Goal: Information Seeking & Learning: Check status

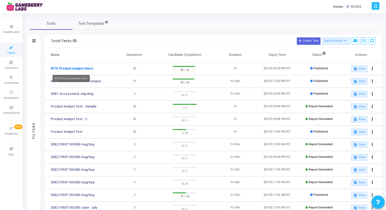
click at [88, 69] on link "NITK Product Analyst Intern" at bounding box center [72, 68] width 42 height 5
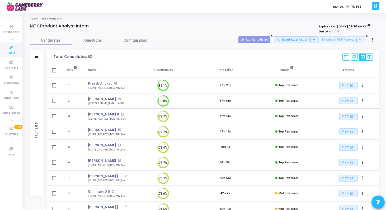
click at [32, 18] on link "Tests" at bounding box center [34, 18] width 8 height 3
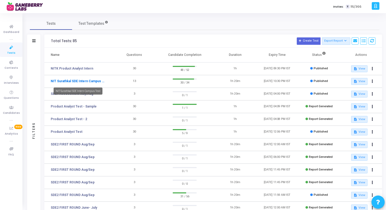
click at [94, 82] on link "NIT Surathkal SDE Intern Campus Test" at bounding box center [78, 81] width 54 height 5
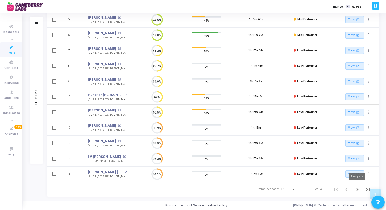
click at [356, 190] on icon "Next page" at bounding box center [356, 189] width 7 height 7
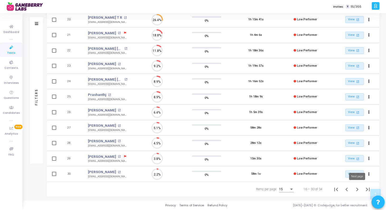
click at [357, 188] on icon "Next page" at bounding box center [357, 190] width 2 height 4
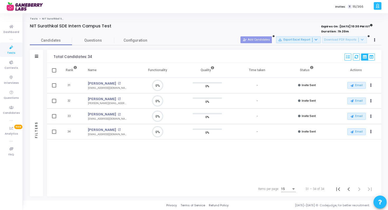
click at [35, 18] on link "Tests" at bounding box center [34, 18] width 8 height 3
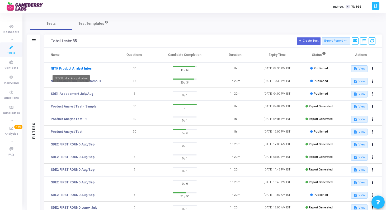
click at [82, 69] on link "NITK Product Analyst Intern" at bounding box center [72, 68] width 42 height 5
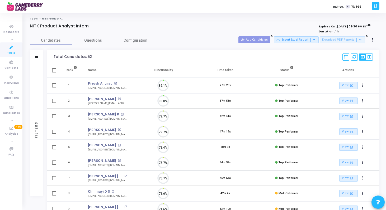
scroll to position [11, 13]
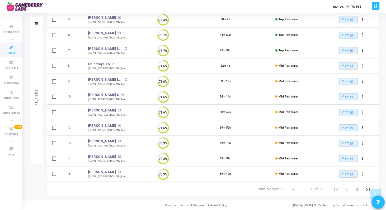
click at [294, 189] on div "Items per page:" at bounding box center [293, 189] width 3 height 1
click at [289, 186] on span "50" at bounding box center [288, 186] width 15 height 9
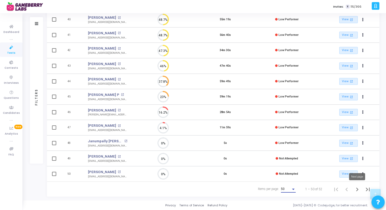
click at [358, 191] on icon "Next page" at bounding box center [356, 189] width 7 height 7
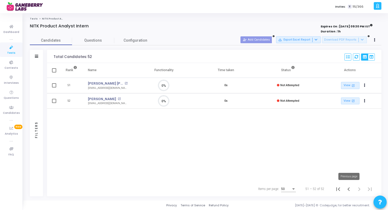
click at [349, 190] on icon "Previous page" at bounding box center [348, 189] width 7 height 7
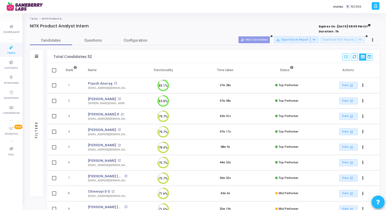
click at [33, 18] on link "Tests" at bounding box center [34, 18] width 8 height 3
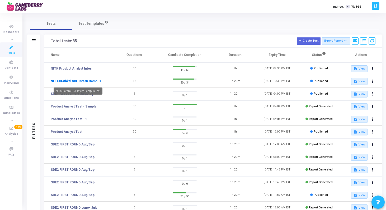
click at [84, 80] on link "NIT Surathkal SDE Intern Campus Test" at bounding box center [78, 81] width 54 height 5
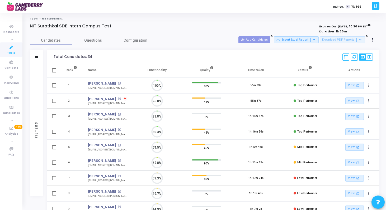
scroll to position [11, 13]
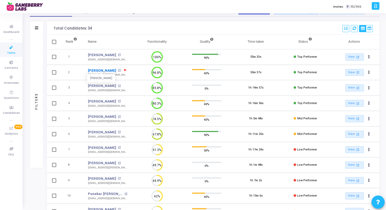
click at [99, 69] on link "Akshat Mishra" at bounding box center [102, 70] width 28 height 5
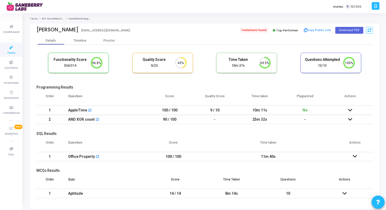
click at [252, 30] on span "1 violations found" at bounding box center [253, 30] width 29 height 6
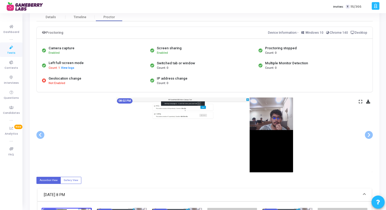
click at [184, 112] on img at bounding box center [204, 135] width 177 height 75
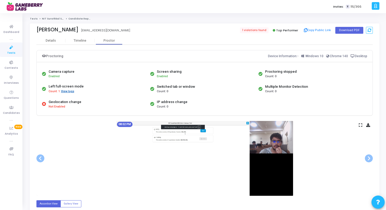
click at [70, 90] on button "View logs" at bounding box center [68, 91] width 14 height 5
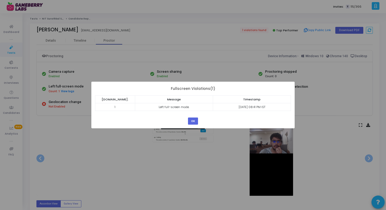
click at [195, 117] on div "OK Cancel" at bounding box center [192, 119] width 13 height 11
click at [195, 122] on button "OK" at bounding box center [193, 121] width 10 height 7
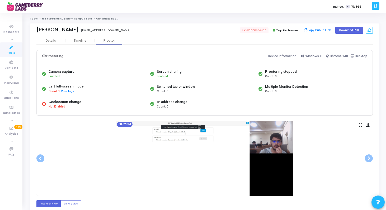
click at [52, 18] on link "NIT Surathkal SDE Intern Campus Test" at bounding box center [67, 18] width 50 height 3
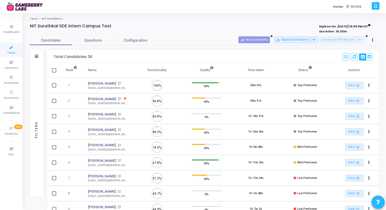
scroll to position [11, 13]
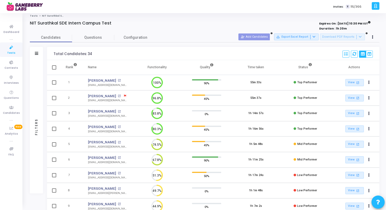
scroll to position [3, 0]
click at [104, 79] on link "[PERSON_NAME]" at bounding box center [102, 80] width 28 height 5
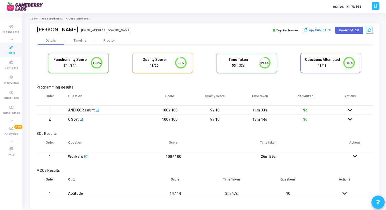
scroll to position [17, 0]
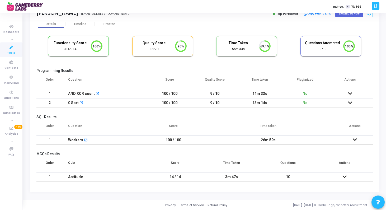
click at [351, 93] on icon at bounding box center [350, 94] width 4 height 4
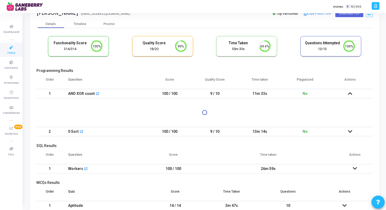
scroll to position [45, 0]
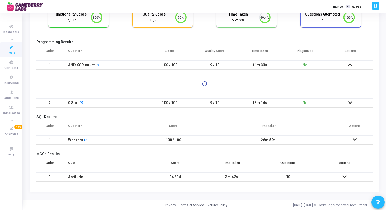
click at [351, 104] on icon at bounding box center [350, 103] width 4 height 4
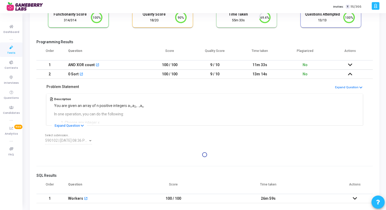
scroll to position [47, 0]
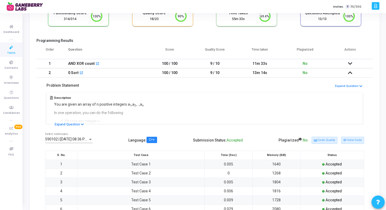
click at [350, 73] on icon at bounding box center [350, 73] width 4 height 4
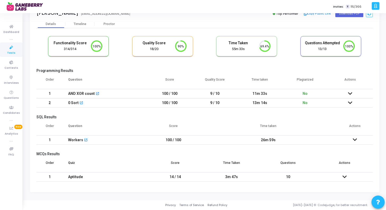
click at [350, 93] on icon at bounding box center [350, 94] width 4 height 4
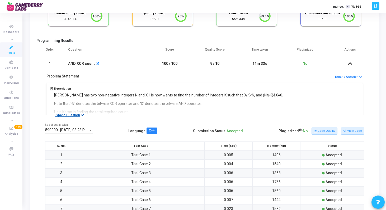
click at [79, 114] on button "Expand Question" at bounding box center [69, 115] width 35 height 5
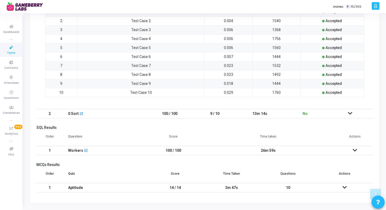
scroll to position [529, 0]
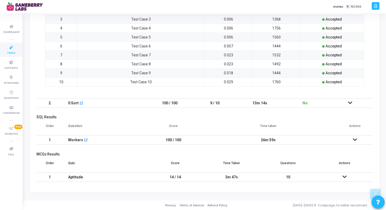
click at [354, 140] on icon at bounding box center [354, 140] width 4 height 4
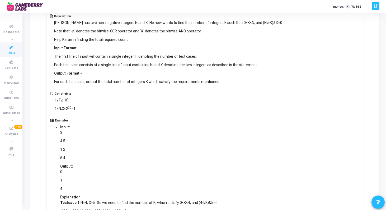
scroll to position [0, 0]
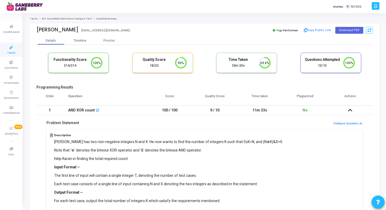
click at [51, 18] on link "NIT Surathkal SDE Intern Campus Test" at bounding box center [67, 18] width 50 height 3
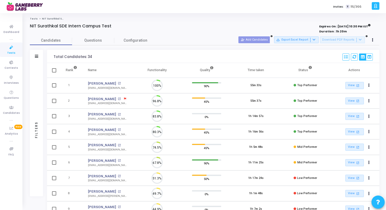
scroll to position [11, 13]
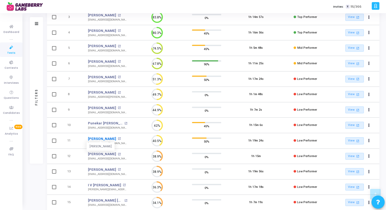
click at [102, 139] on link "Satyam Kumar" at bounding box center [102, 138] width 28 height 5
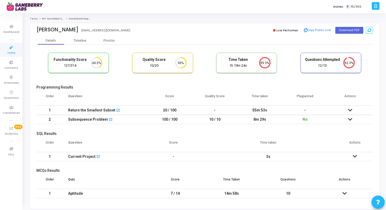
click at [350, 111] on icon at bounding box center [350, 110] width 4 height 4
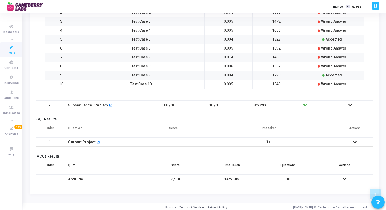
click at [349, 104] on icon at bounding box center [350, 105] width 4 height 4
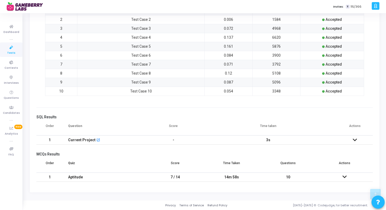
click at [355, 140] on icon at bounding box center [354, 140] width 4 height 4
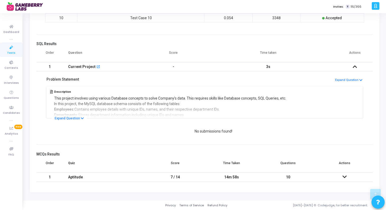
click at [344, 176] on icon at bounding box center [344, 177] width 4 height 4
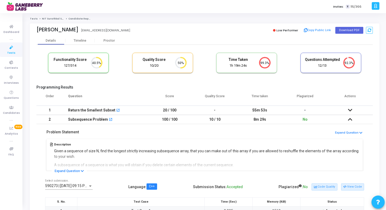
click at [249, 124] on td "8m 29s" at bounding box center [259, 119] width 45 height 9
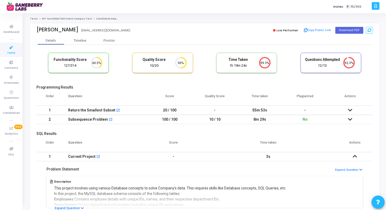
click at [48, 18] on link "NIT Surathkal SDE Intern Campus Test" at bounding box center [67, 18] width 50 height 3
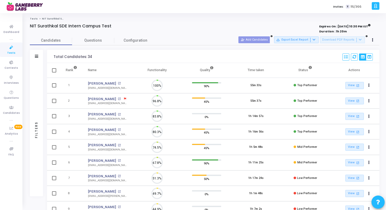
scroll to position [11, 13]
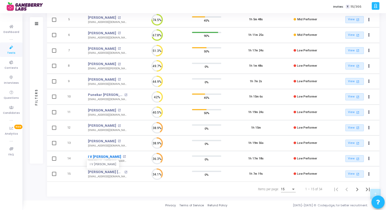
click at [104, 156] on link "I V Preetham" at bounding box center [104, 156] width 33 height 5
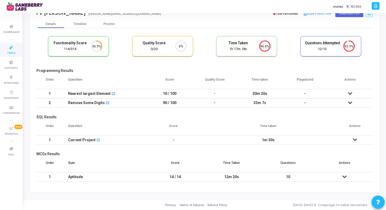
click at [354, 140] on icon at bounding box center [354, 140] width 4 height 4
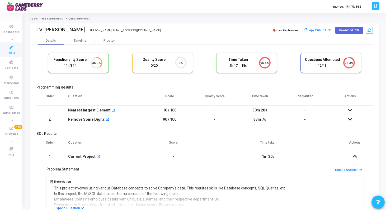
click at [348, 112] on icon at bounding box center [350, 110] width 4 height 4
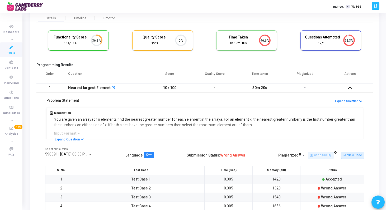
scroll to position [28, 0]
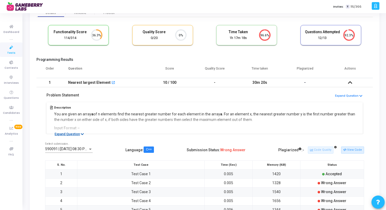
click at [75, 133] on button "Expand Question" at bounding box center [69, 134] width 35 height 5
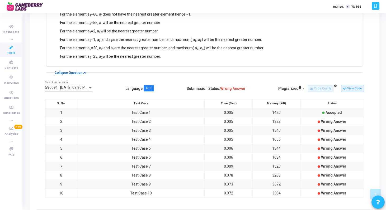
scroll to position [467, 0]
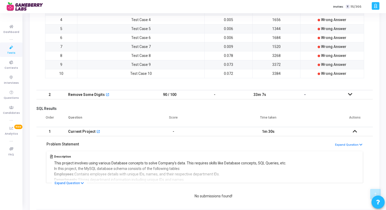
click at [117, 90] on div "590091 | 05 Sep, 2025 08:30 PM IST (Best) Select submission.. Language : C++ Su…" at bounding box center [204, 23] width 336 height 134
click at [339, 95] on td at bounding box center [349, 94] width 45 height 9
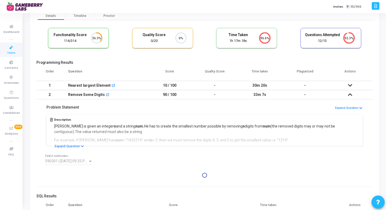
scroll to position [25, 0]
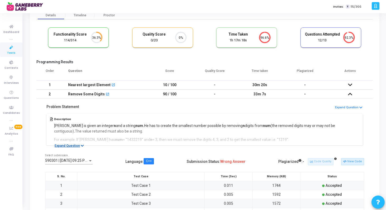
click at [81, 146] on icon at bounding box center [82, 145] width 3 height 3
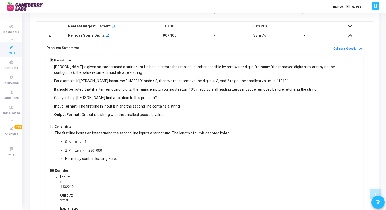
scroll to position [0, 0]
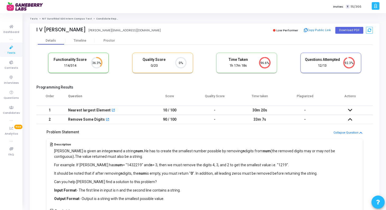
click at [50, 18] on link "NIT Surathkal SDE Intern Campus Test" at bounding box center [67, 18] width 50 height 3
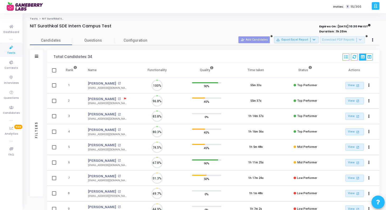
scroll to position [2, 2]
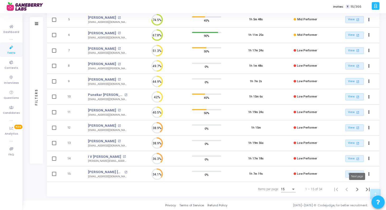
click at [357, 190] on icon "Next page" at bounding box center [357, 190] width 2 height 4
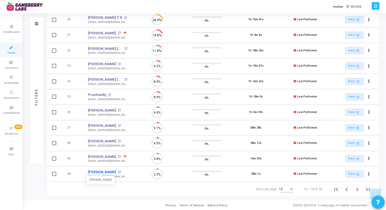
click at [103, 171] on link "Adwaidh Raj" at bounding box center [102, 172] width 28 height 5
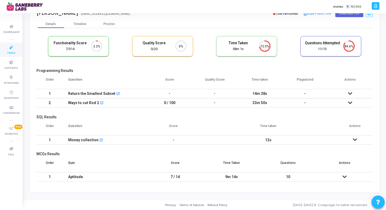
click at [352, 93] on icon at bounding box center [350, 94] width 4 height 4
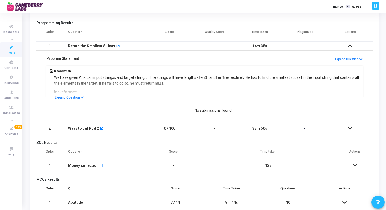
click at [350, 129] on icon at bounding box center [350, 129] width 4 height 4
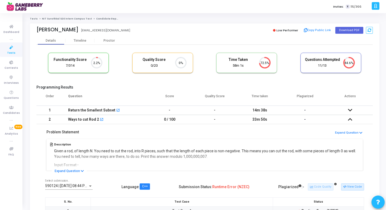
click at [47, 17] on link "NIT Surathkal SDE Intern Campus Test" at bounding box center [67, 18] width 50 height 3
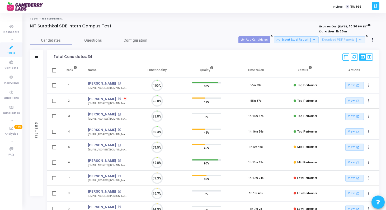
scroll to position [11, 13]
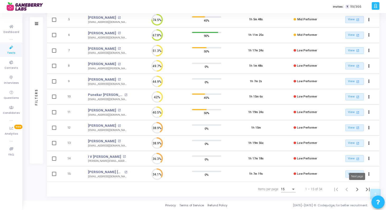
click at [357, 189] on icon "Next page" at bounding box center [357, 190] width 2 height 4
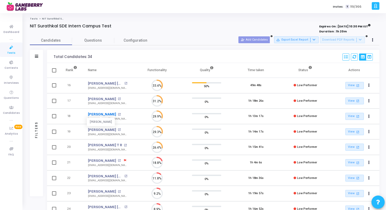
click at [106, 113] on link "Vikas Kaswan" at bounding box center [102, 114] width 28 height 5
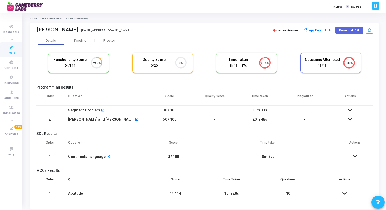
click at [350, 110] on icon at bounding box center [350, 110] width 4 height 4
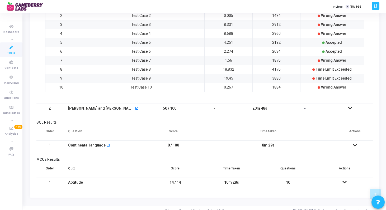
click at [353, 108] on td at bounding box center [349, 108] width 45 height 9
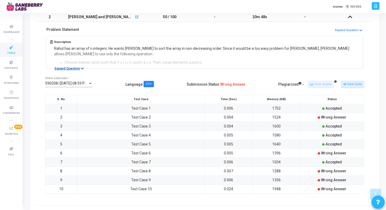
click at [82, 67] on icon at bounding box center [82, 68] width 3 height 3
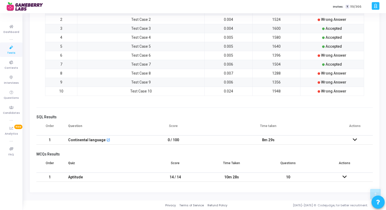
click at [355, 140] on icon at bounding box center [354, 140] width 4 height 4
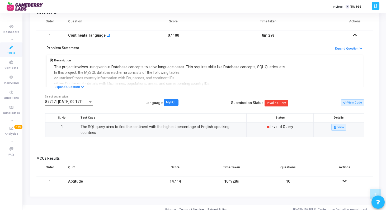
click at [343, 179] on icon at bounding box center [344, 181] width 4 height 4
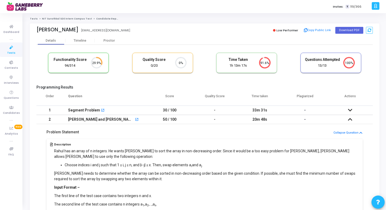
click at [46, 18] on link "NIT Surathkal SDE Intern Campus Test" at bounding box center [67, 18] width 50 height 3
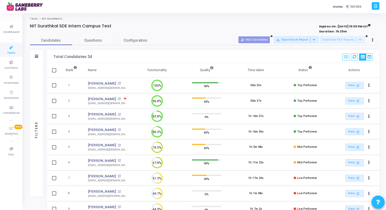
scroll to position [11, 13]
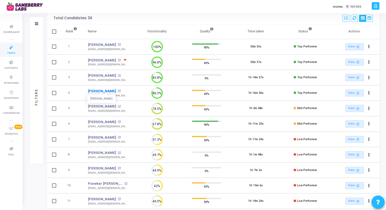
click at [108, 91] on link "[PERSON_NAME]" at bounding box center [102, 91] width 28 height 5
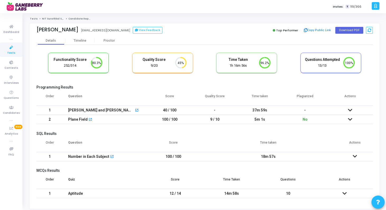
click at [349, 118] on icon at bounding box center [350, 120] width 4 height 4
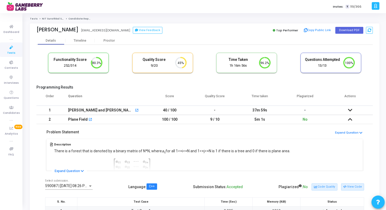
click at [33, 20] on link "Tests" at bounding box center [34, 18] width 8 height 3
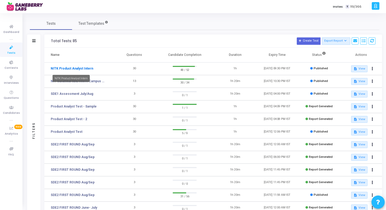
click at [83, 68] on link "NITK Product Analyst Intern" at bounding box center [72, 68] width 42 height 5
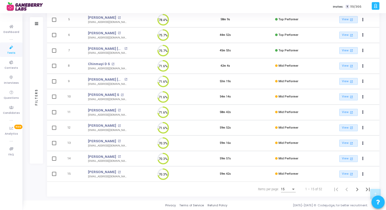
click at [292, 189] on div "Items per page:" at bounding box center [293, 189] width 3 height 1
click at [286, 187] on span "50" at bounding box center [288, 186] width 15 height 9
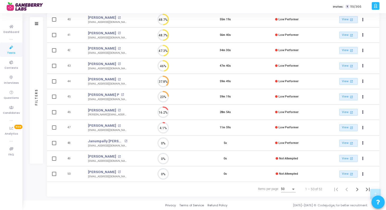
drag, startPoint x: 83, startPoint y: 156, endPoint x: 121, endPoint y: 156, distance: 38.5
click at [121, 156] on td "Manas Thakurthakur Manas ThakurThakur open_in_new manas11102004@gmail.com" at bounding box center [108, 159] width 50 height 16
copy div "Manas Thakurthakur Manas ThakurThakur open_in_new"
drag, startPoint x: 84, startPoint y: 171, endPoint x: 111, endPoint y: 171, distance: 26.9
click at [111, 171] on td "Sudhanva Bhat open_in_new sudhanvabhat1112@gmail.com" at bounding box center [108, 174] width 50 height 16
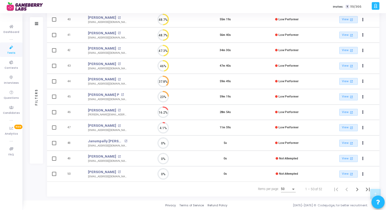
copy link "Sudhanva Bhat"
click at [357, 189] on icon "Next page" at bounding box center [357, 190] width 2 height 4
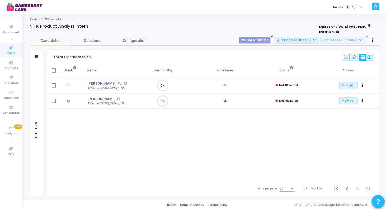
scroll to position [2, 2]
drag, startPoint x: 86, startPoint y: 84, endPoint x: 121, endPoint y: 83, distance: 35.4
click at [121, 83] on td "Soham Ashok Gandhi SOHAM ASHOK GANDHI open_in_new sohamgandhi99@gmail.com" at bounding box center [108, 86] width 50 height 16
copy link "Soham Ashok Gandhi"
drag, startPoint x: 83, startPoint y: 98, endPoint x: 115, endPoint y: 98, distance: 31.9
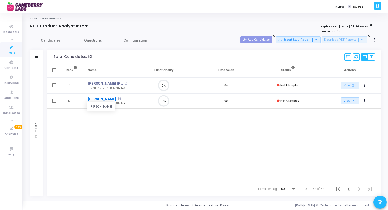
click at [115, 98] on td "Sinchana Kgowda Sinchana KGowda open_in_new sinchanakgowda4@gmail.com" at bounding box center [108, 101] width 50 height 16
copy link "Sinchana Kgowda"
click at [33, 17] on link "Tests" at bounding box center [34, 18] width 8 height 3
